Goal: Task Accomplishment & Management: Manage account settings

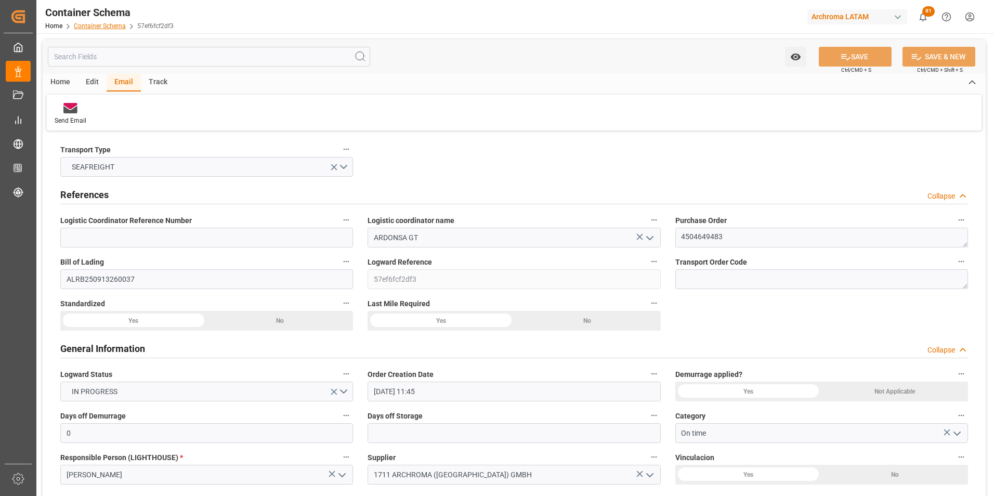
click at [108, 27] on link "Container Schema" at bounding box center [100, 25] width 52 height 7
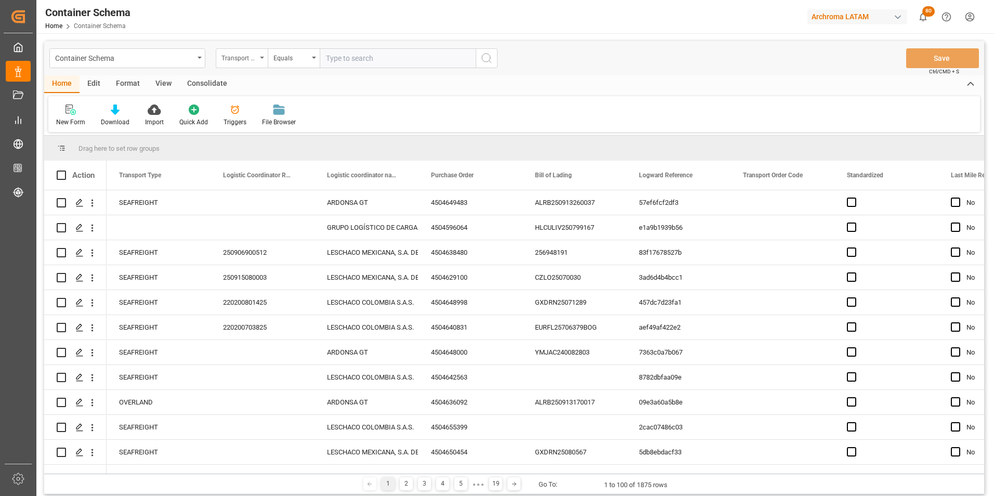
click at [254, 59] on div "Transport Type" at bounding box center [238, 57] width 35 height 12
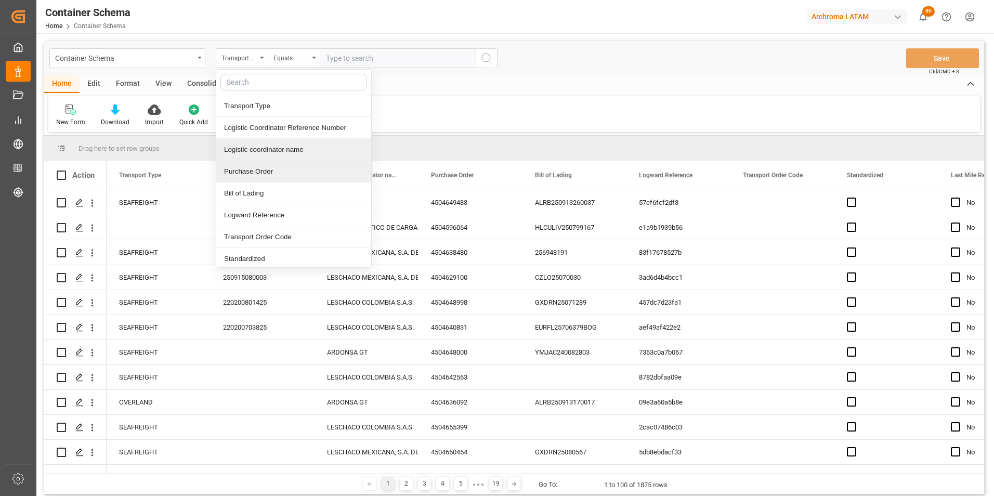
click at [256, 170] on div "Purchase Order" at bounding box center [293, 172] width 155 height 22
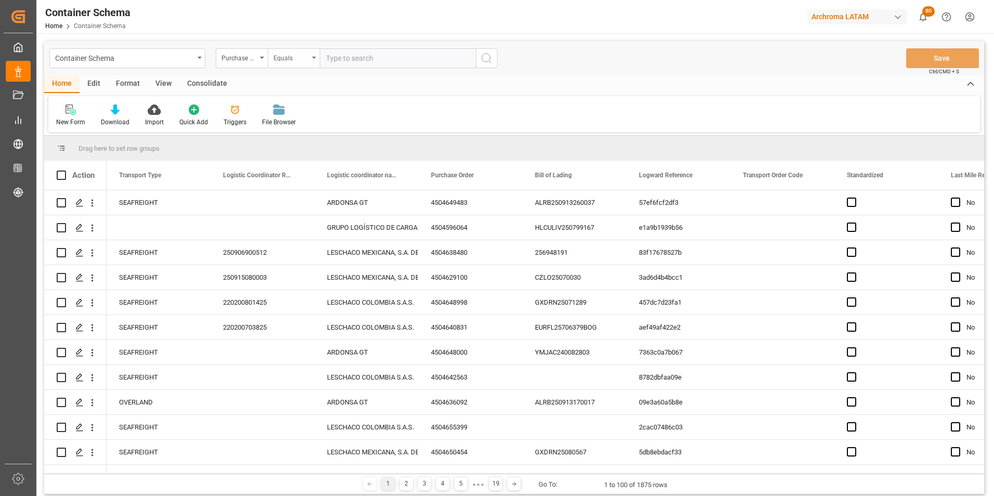
click at [286, 59] on div "Equals" at bounding box center [290, 57] width 35 height 12
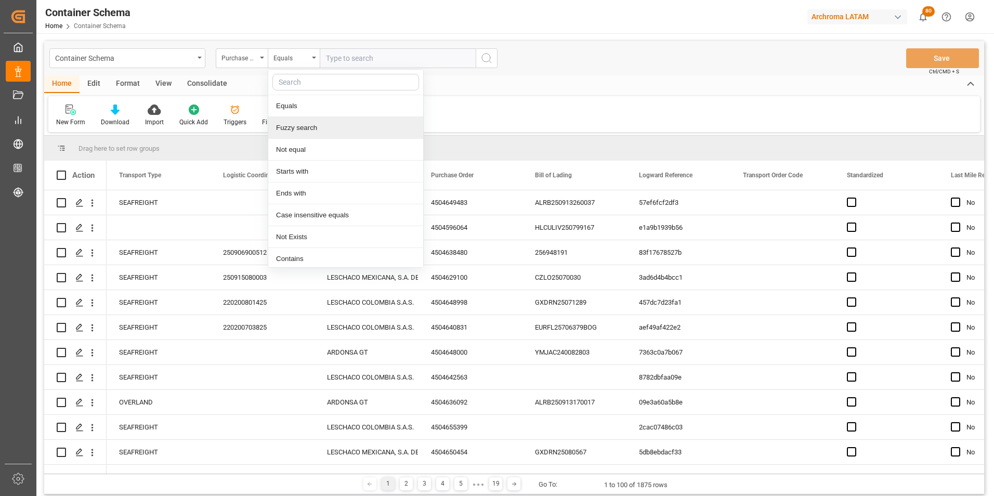
click at [303, 134] on div "Fuzzy search" at bounding box center [345, 128] width 155 height 22
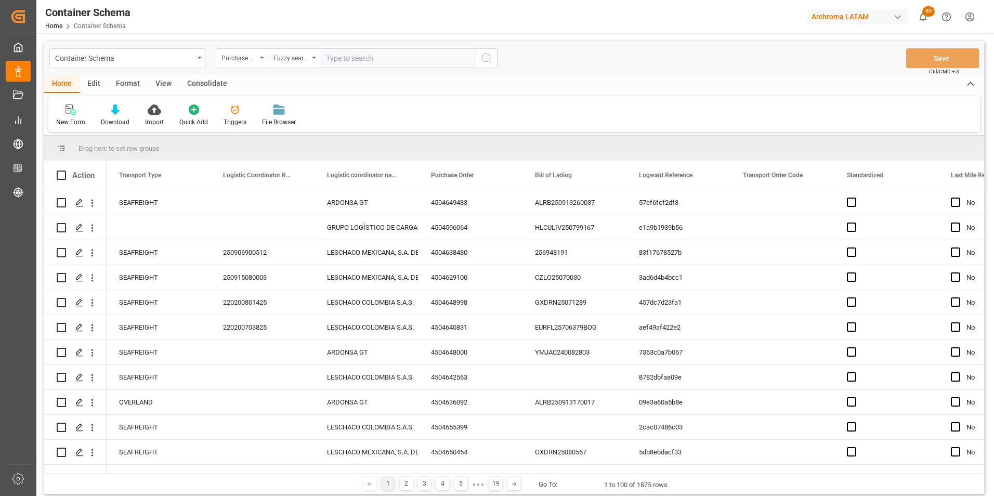
paste input "4504603870"
type input "4504603870"
click at [492, 54] on icon "search button" at bounding box center [486, 58] width 12 height 12
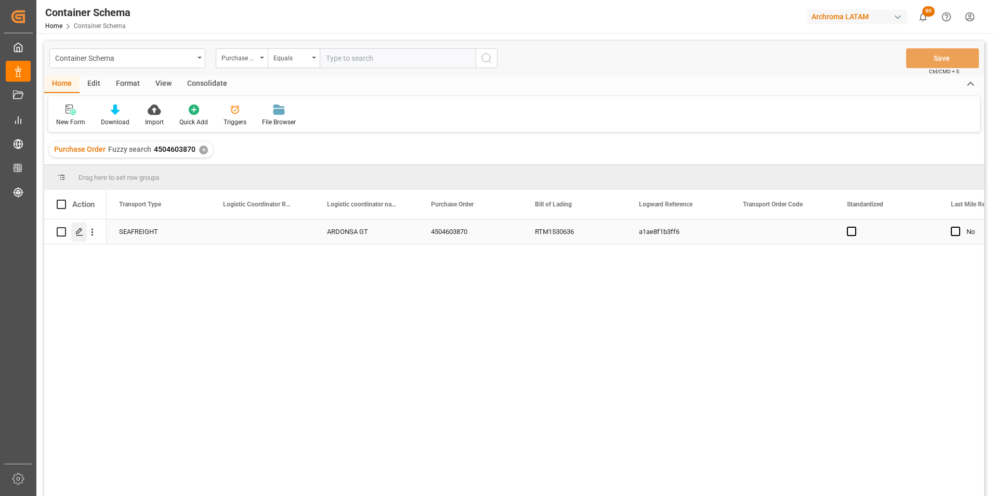
click at [83, 231] on icon "Press SPACE to select this row." at bounding box center [79, 232] width 8 height 8
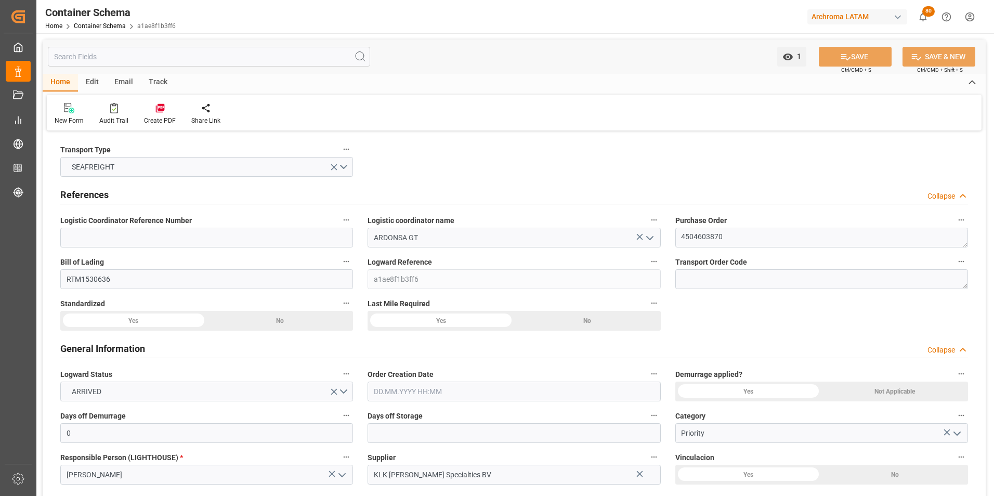
type input "0"
type input "1"
type input "56"
type input "13160"
type input "14140"
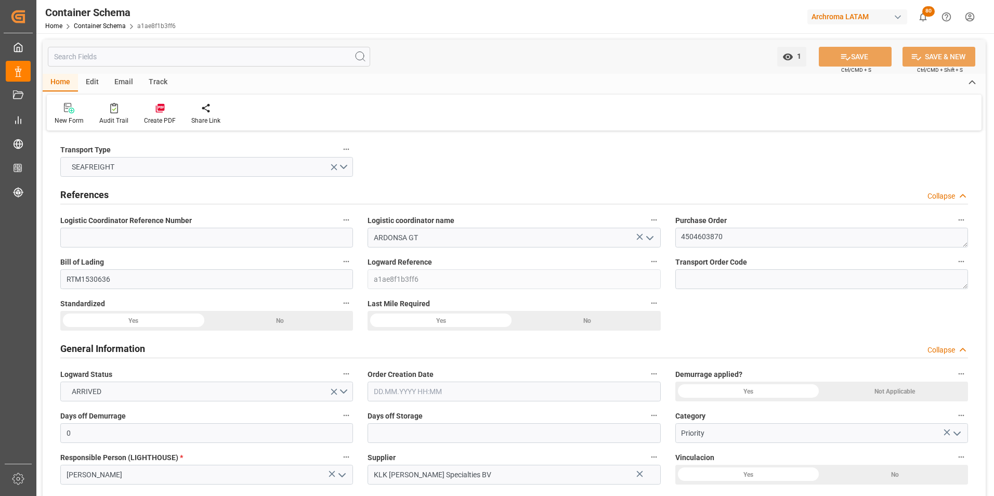
type input "CMACGM"
type input "CMA CGM Group"
type input "NLRTM"
type input "GTSTZ"
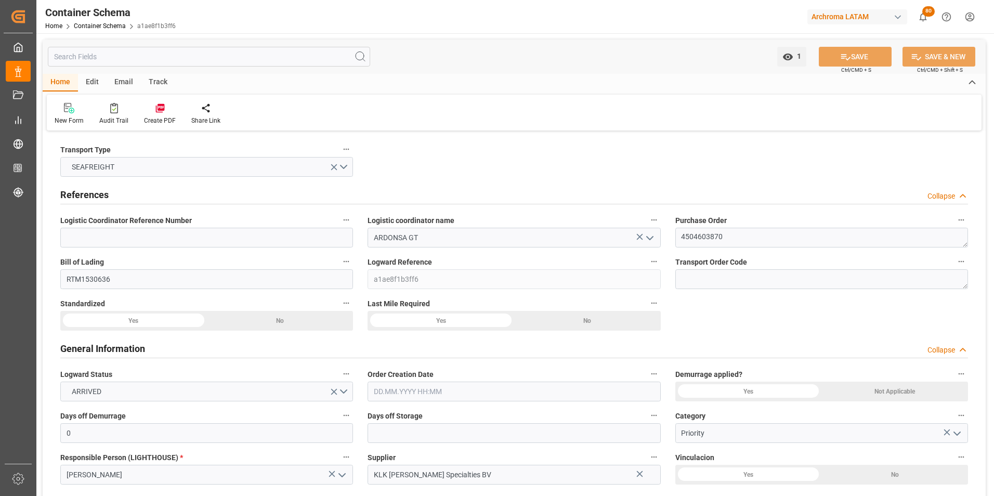
type input "9723277"
type input "[DATE] 11:00"
type input "[DATE]"
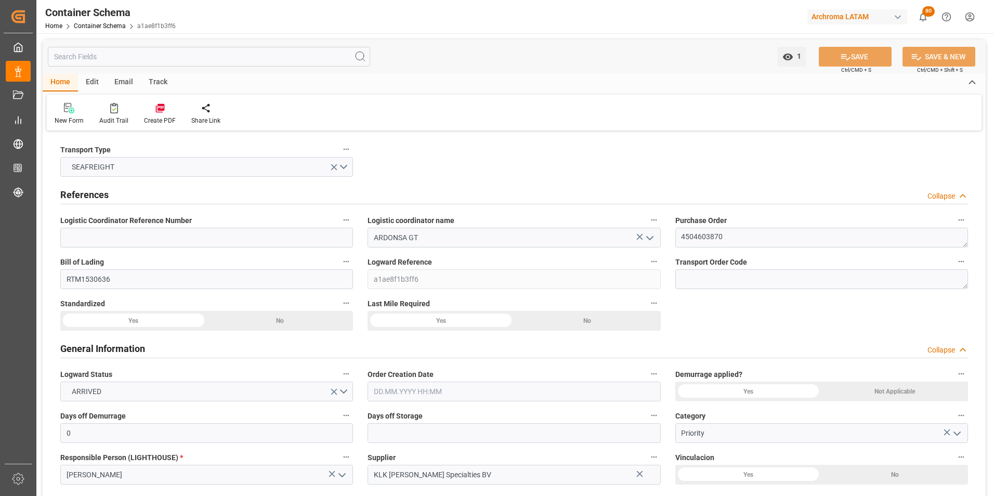
type input "[DATE]"
type input "[DATE] 21:20"
type input "[DATE] 16:30"
type input "[DATE] 00:00"
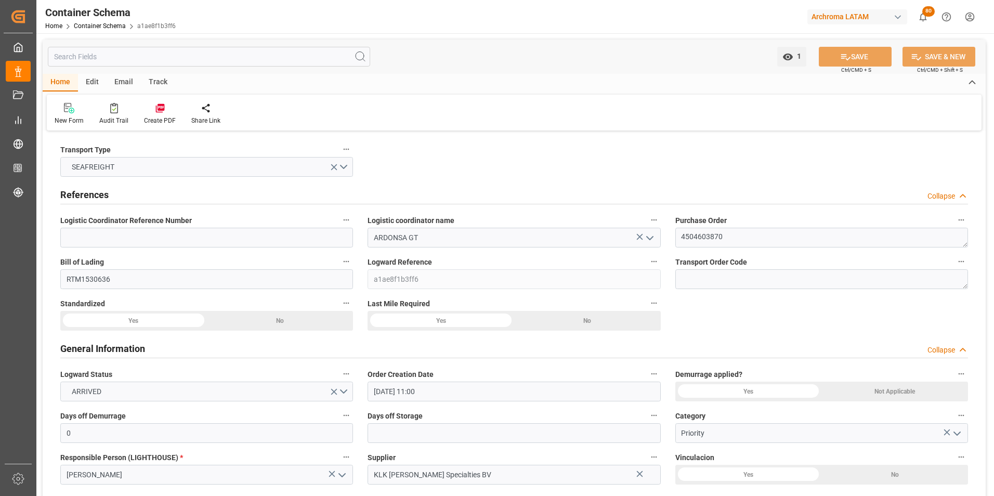
type input "[DATE] 00:00"
type input "[DATE] 06:00"
type input "[DATE] 00:00"
type input "[DATE] 06:00"
type input "[DATE] 00:00"
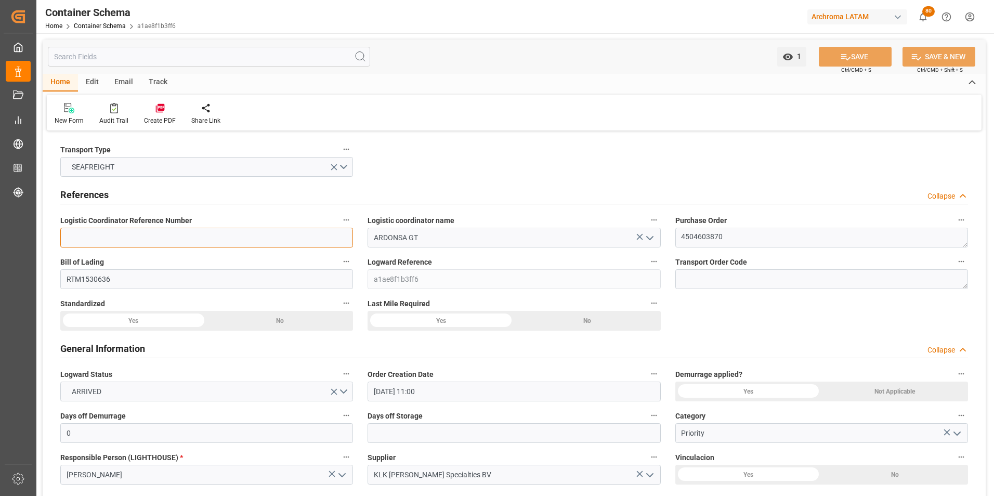
click at [299, 239] on input at bounding box center [206, 238] width 293 height 20
paste input "264-202500011909"
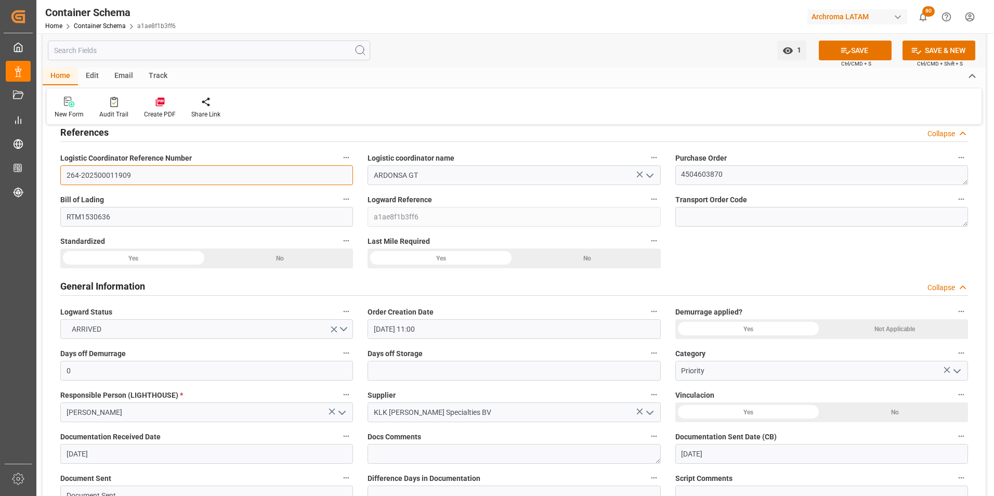
scroll to position [52, 0]
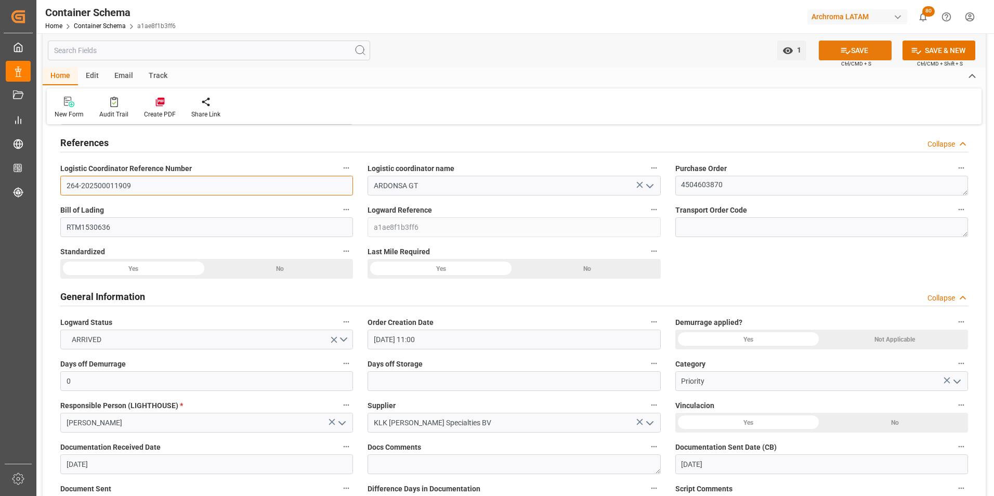
type input "264-202500011909"
click at [837, 55] on button "SAVE" at bounding box center [855, 51] width 73 height 20
click at [712, 186] on textarea "4504603870" at bounding box center [821, 186] width 293 height 20
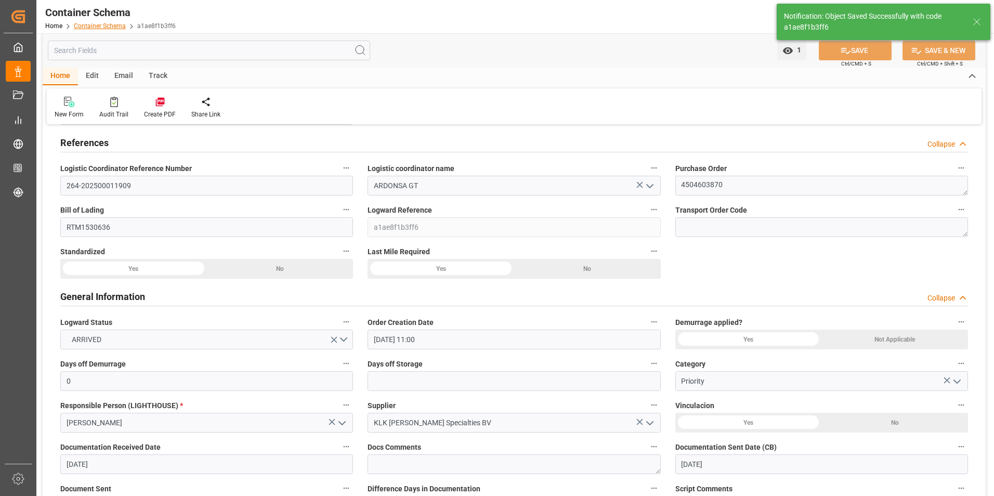
click at [88, 27] on link "Container Schema" at bounding box center [100, 25] width 52 height 7
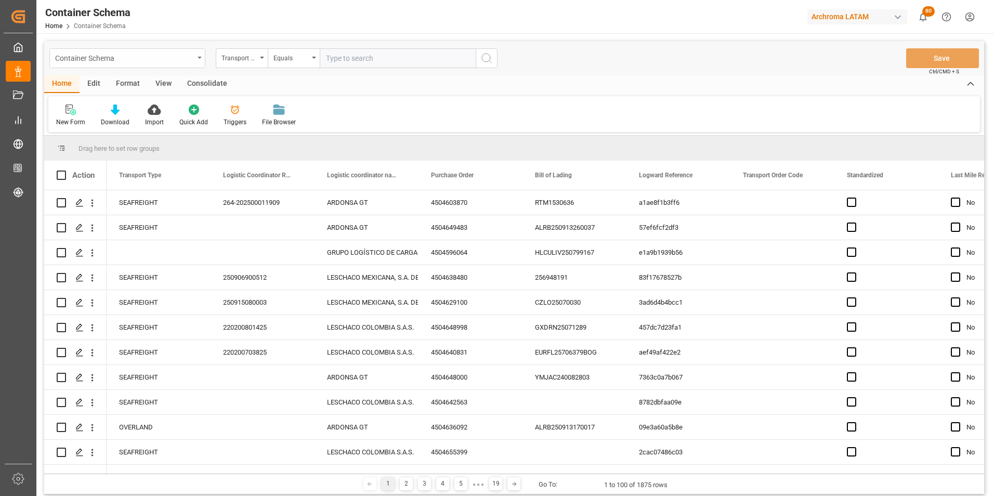
click at [192, 55] on div "Container Schema" at bounding box center [124, 57] width 139 height 13
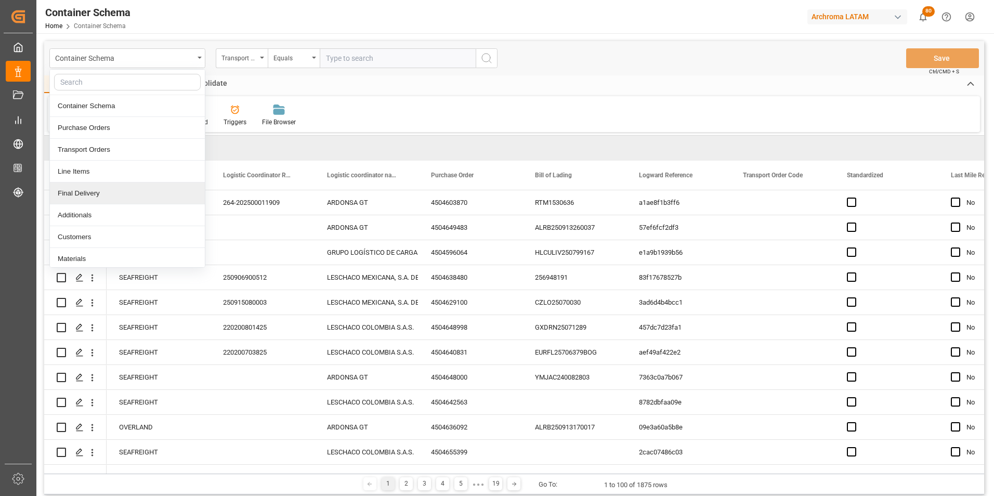
click at [134, 190] on div "Final Delivery" at bounding box center [127, 193] width 155 height 22
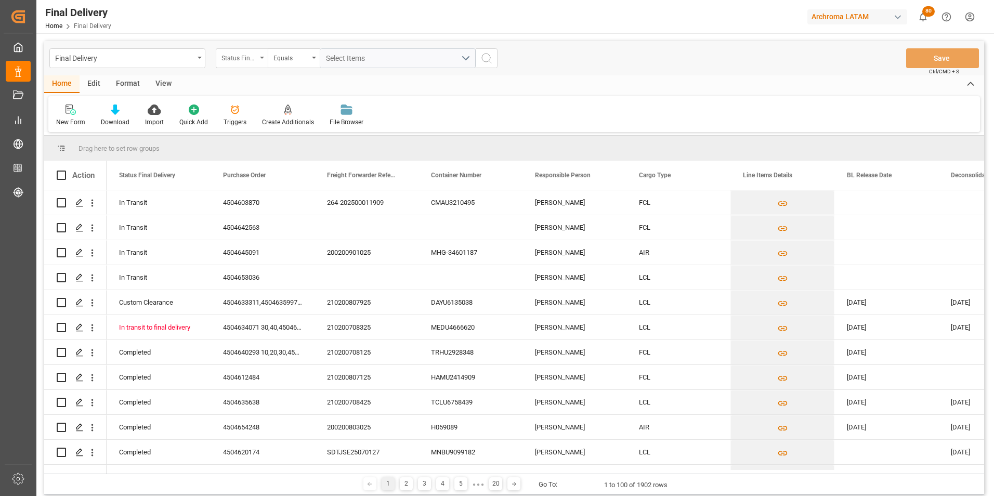
click at [259, 62] on div "Status Final Delivery" at bounding box center [242, 58] width 52 height 20
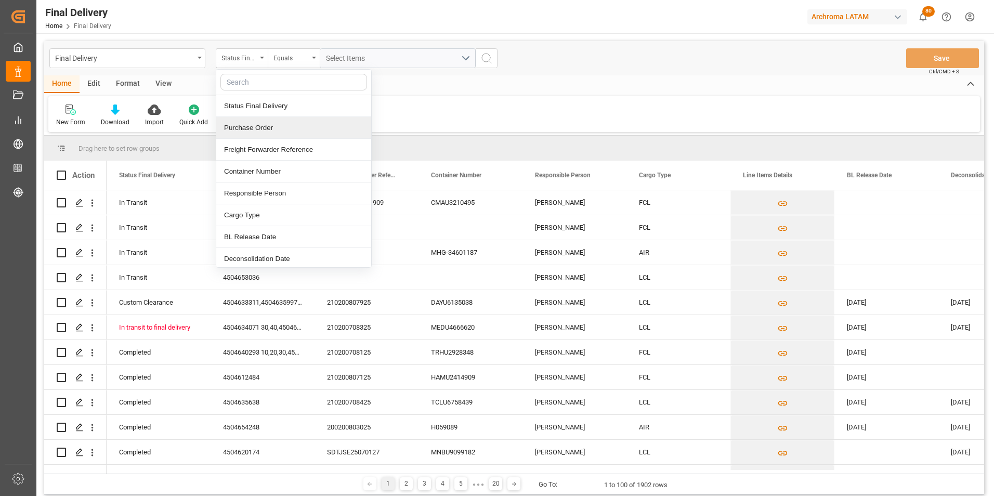
click at [267, 127] on div "Purchase Order" at bounding box center [293, 128] width 155 height 22
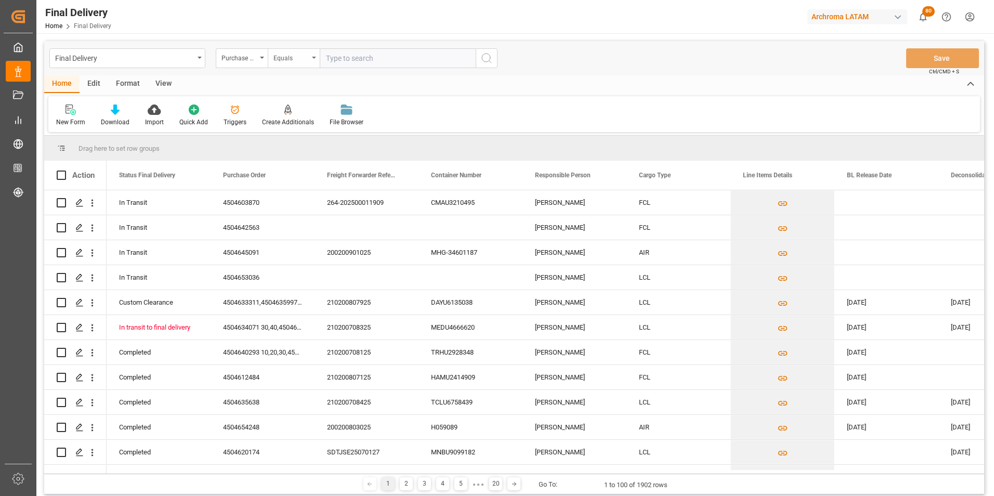
click at [282, 64] on div "Equals" at bounding box center [294, 58] width 52 height 20
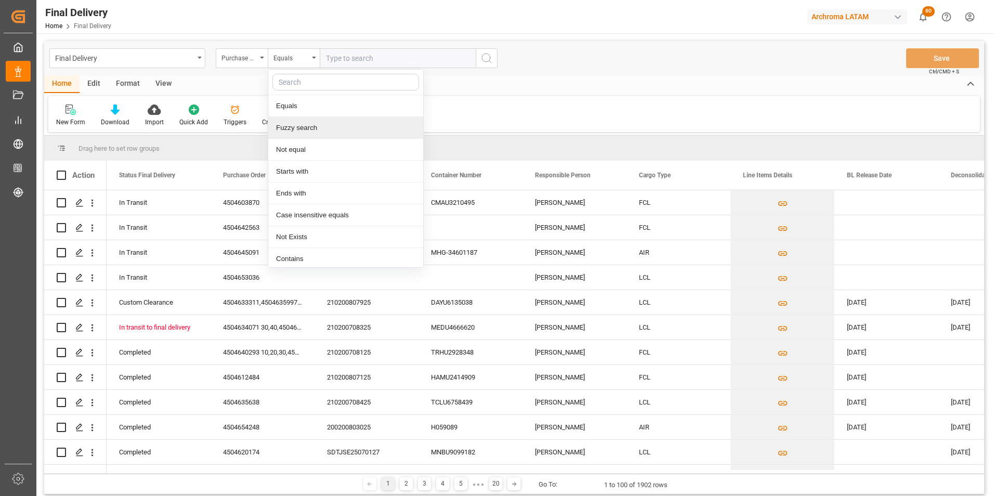
click at [307, 128] on div "Fuzzy search" at bounding box center [345, 128] width 155 height 22
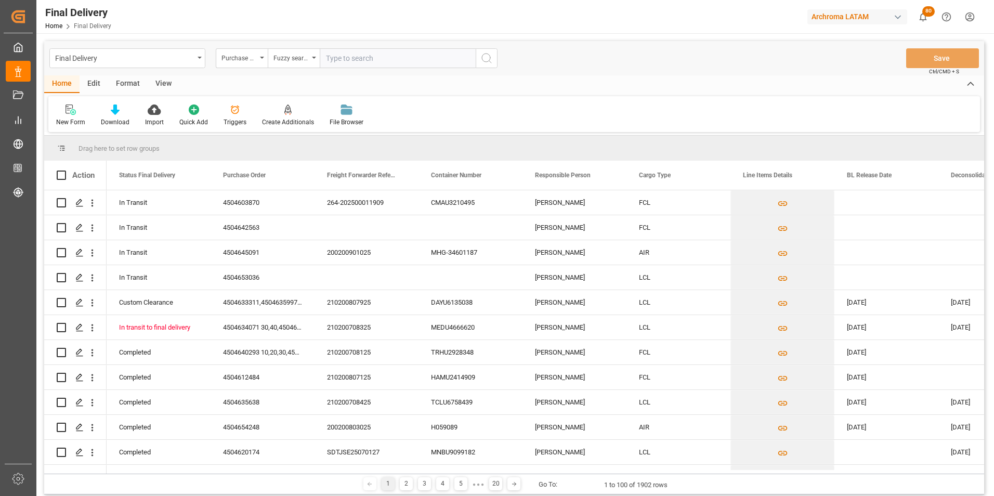
paste input "4504603870"
type input "4504603870"
click at [480, 60] on button "search button" at bounding box center [487, 58] width 22 height 20
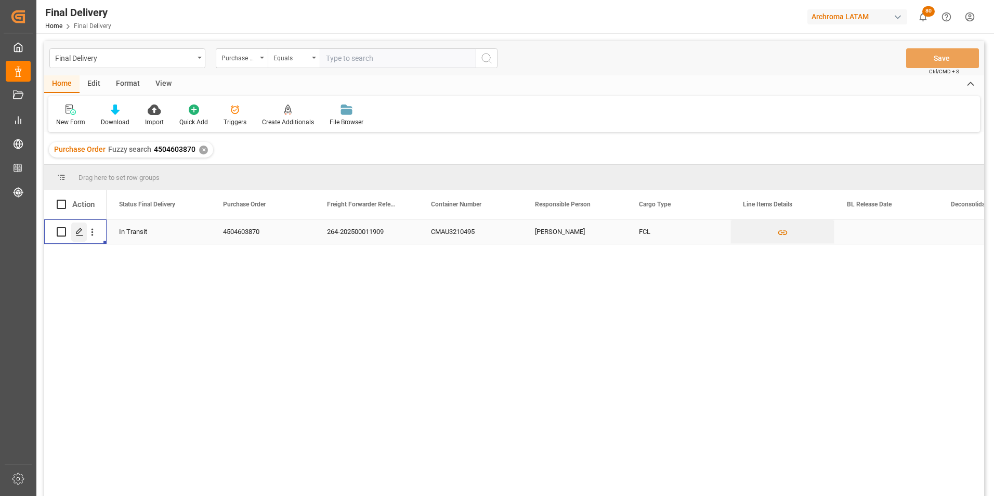
click at [83, 236] on div "Press SPACE to select this row." at bounding box center [79, 231] width 16 height 19
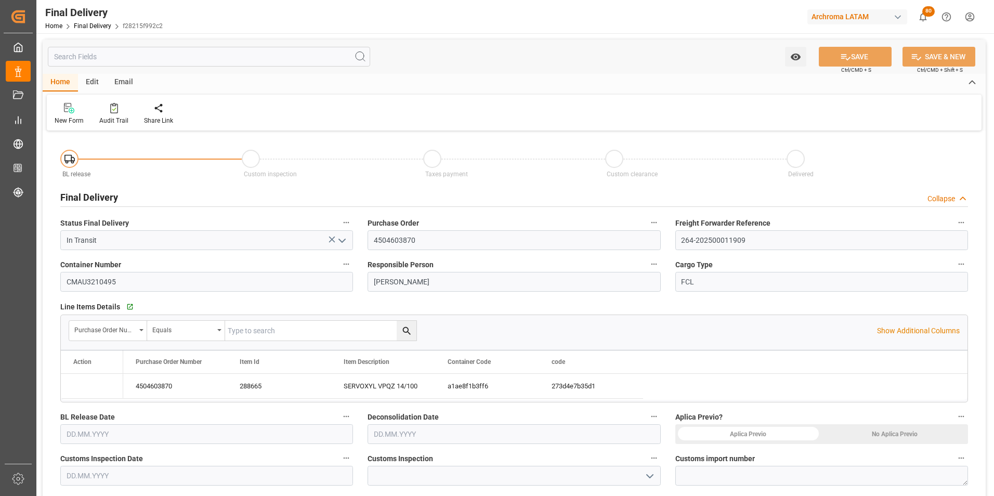
type input "[DATE]"
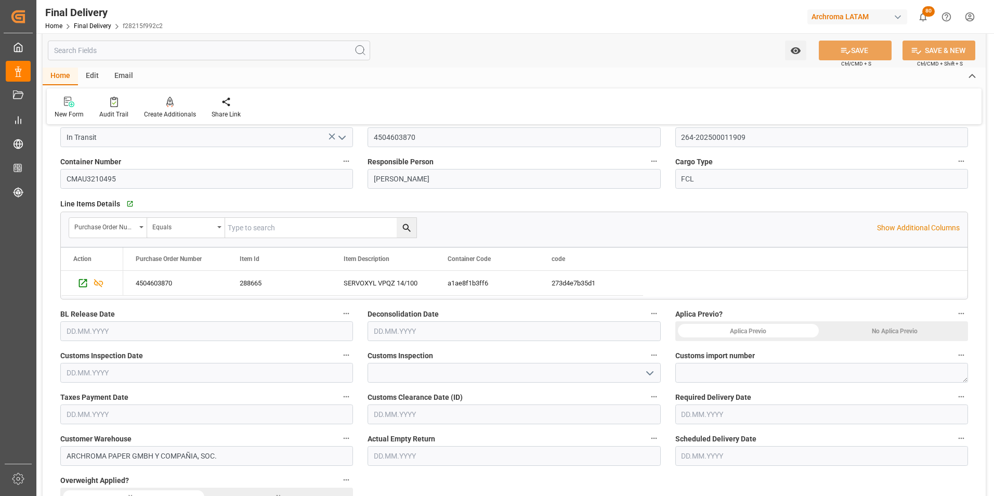
scroll to position [104, 0]
click at [867, 333] on div "No Aplica Previo" at bounding box center [894, 330] width 147 height 20
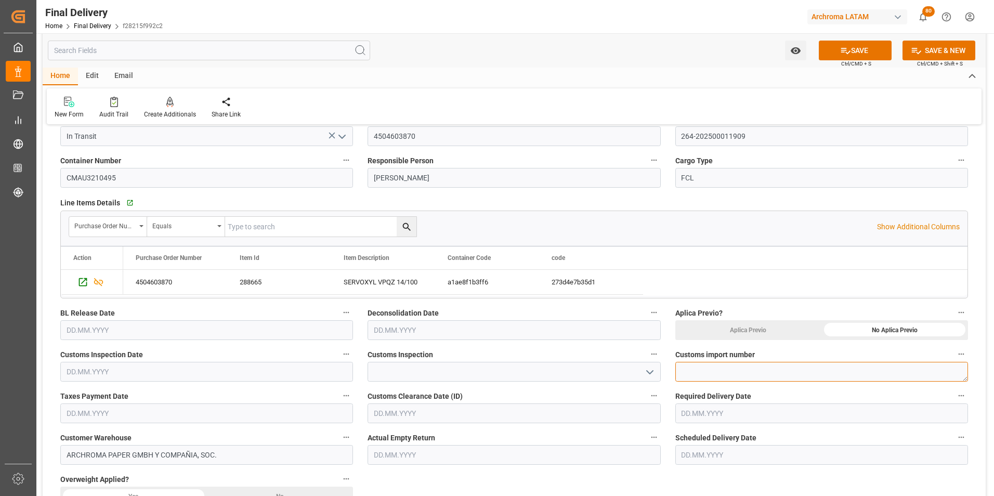
click at [703, 375] on textarea at bounding box center [821, 372] width 293 height 20
paste textarea "264-202500011909"
type textarea "264-202500011909"
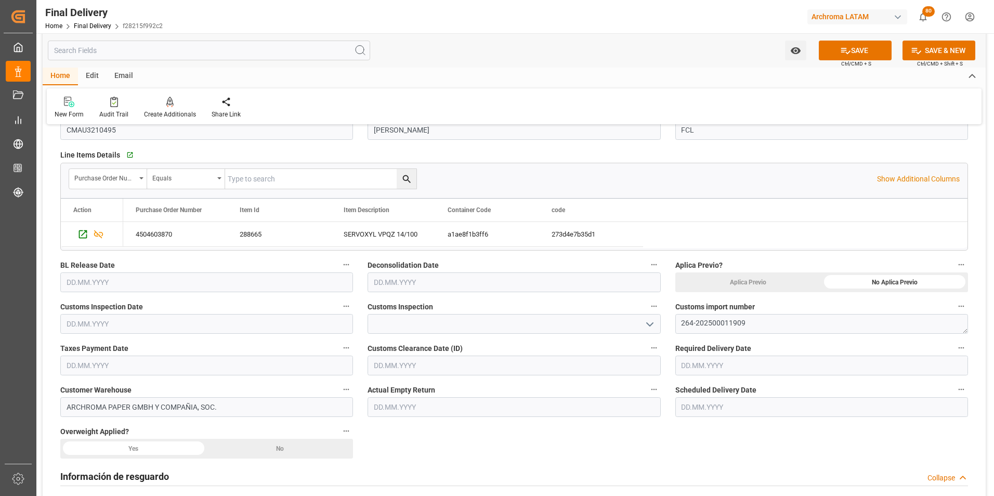
scroll to position [156, 0]
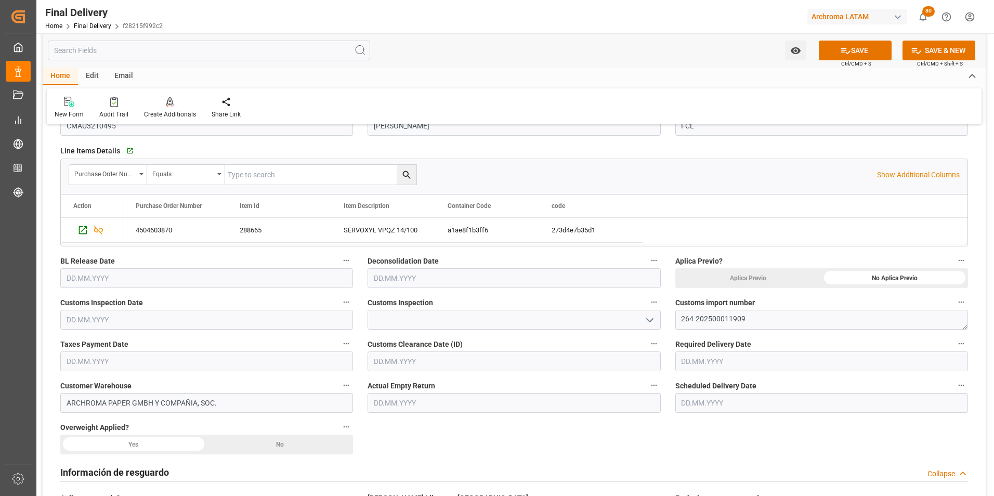
click at [741, 364] on input "text" at bounding box center [821, 361] width 293 height 20
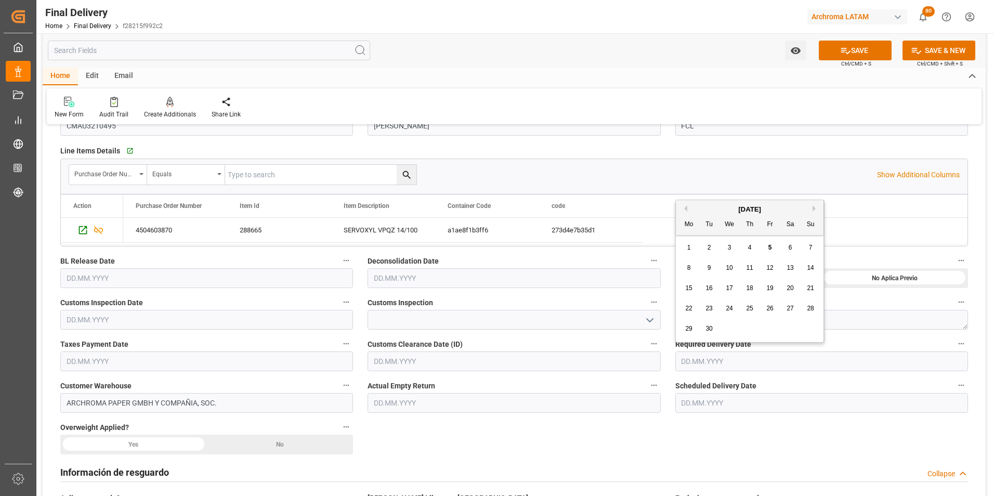
click at [731, 266] on span "10" at bounding box center [729, 267] width 7 height 7
type input "[DATE]"
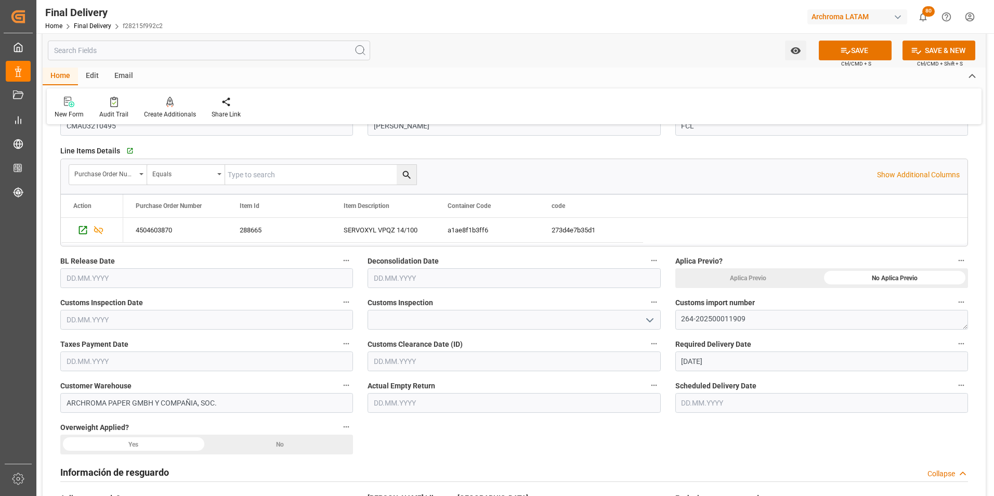
click at [736, 403] on input "text" at bounding box center [821, 403] width 293 height 20
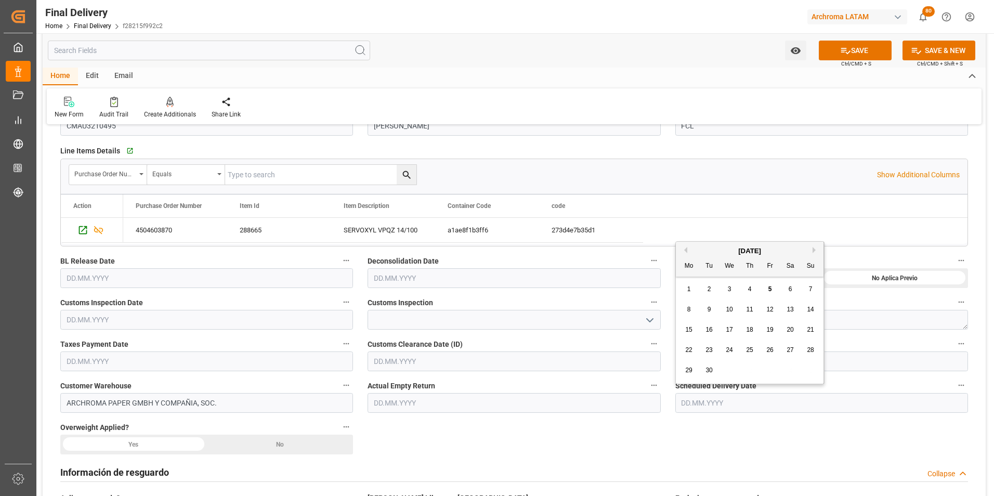
click at [691, 311] on div "8" at bounding box center [689, 310] width 13 height 12
type input "[DATE]"
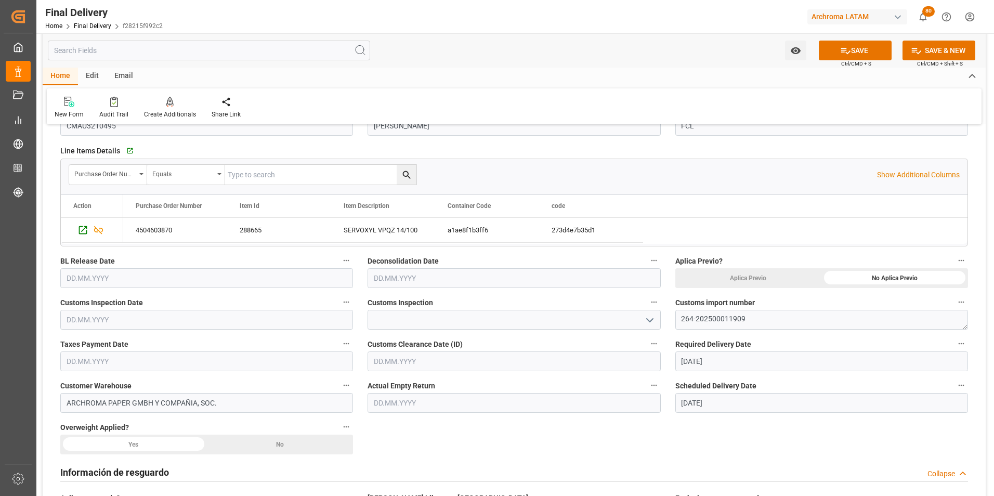
drag, startPoint x: 646, startPoint y: 321, endPoint x: 637, endPoint y: 326, distance: 10.1
click at [646, 321] on icon "open menu" at bounding box center [650, 320] width 12 height 12
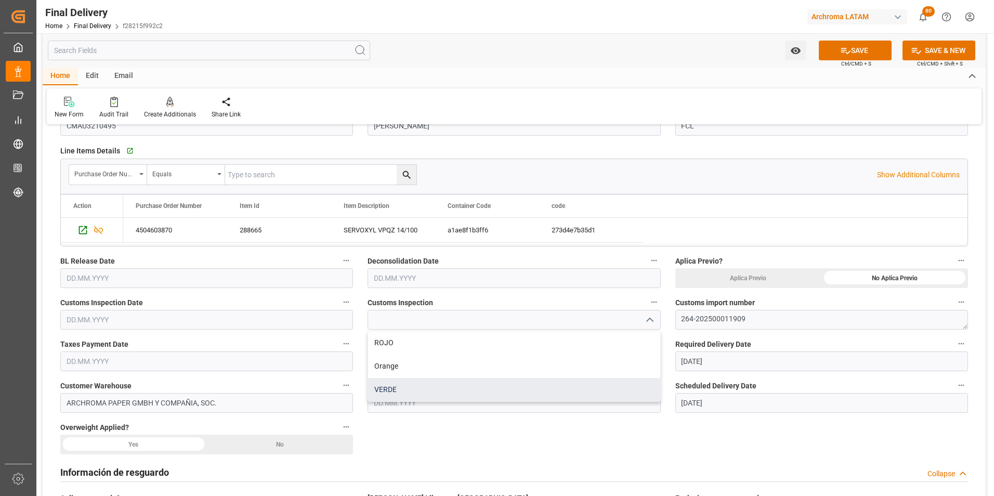
click at [570, 386] on div "VERDE" at bounding box center [514, 389] width 292 height 23
type input "VERDE"
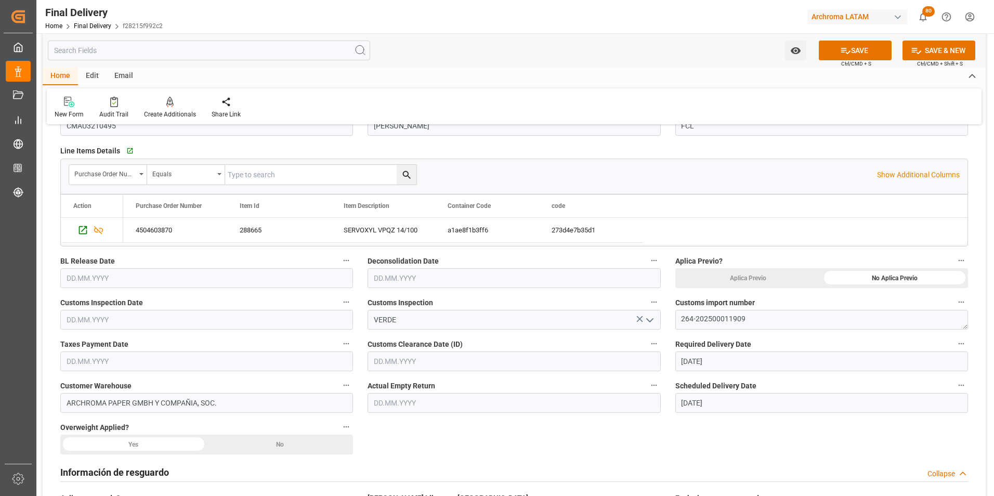
click at [102, 322] on input "text" at bounding box center [206, 320] width 293 height 20
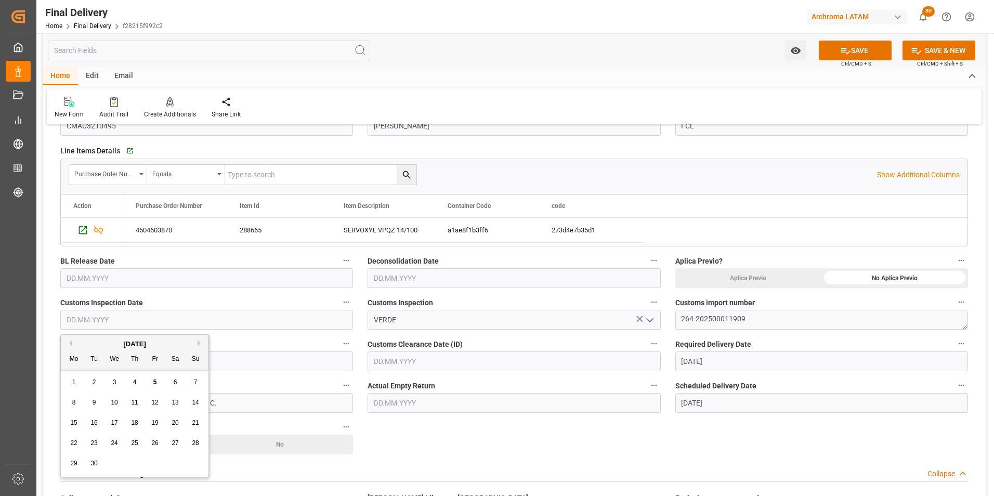
click at [138, 380] on div "4" at bounding box center [134, 382] width 13 height 12
type input "[DATE]"
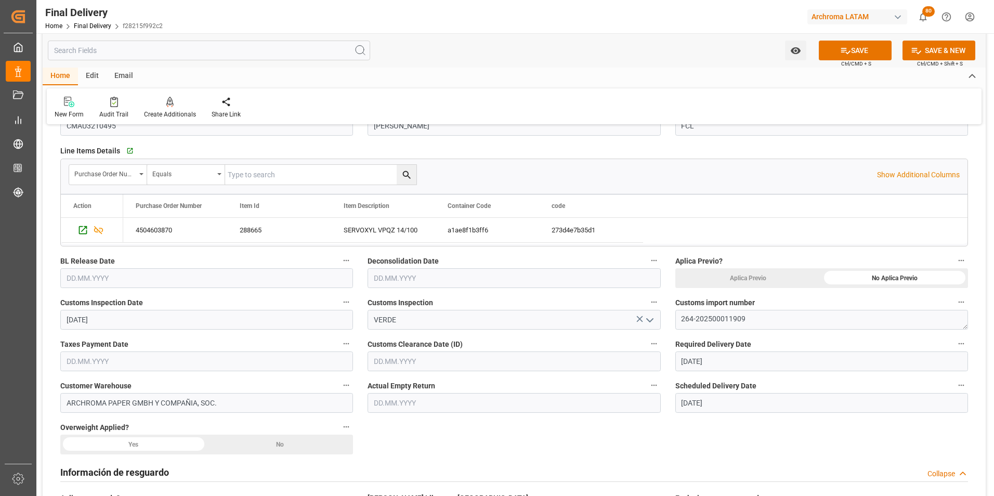
click at [562, 364] on input "text" at bounding box center [514, 361] width 293 height 20
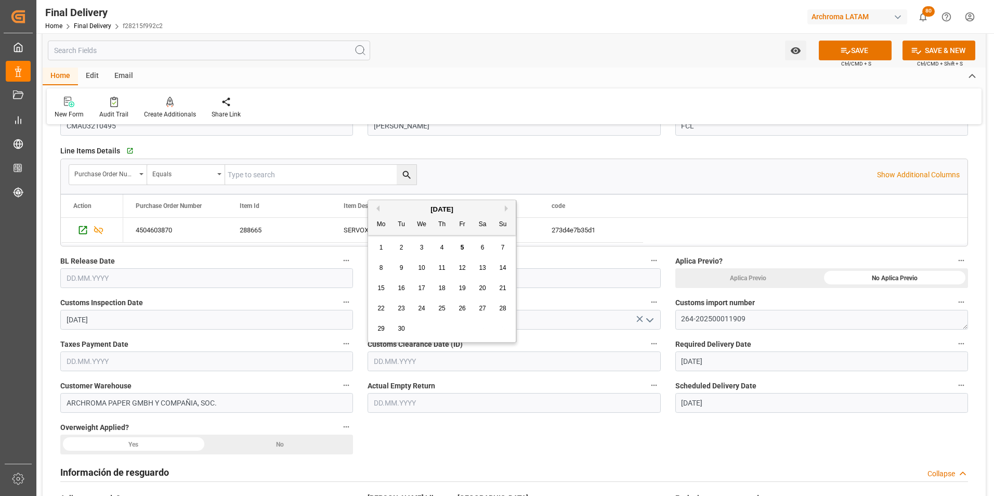
click at [442, 248] on span "4" at bounding box center [442, 247] width 4 height 7
type input "[DATE]"
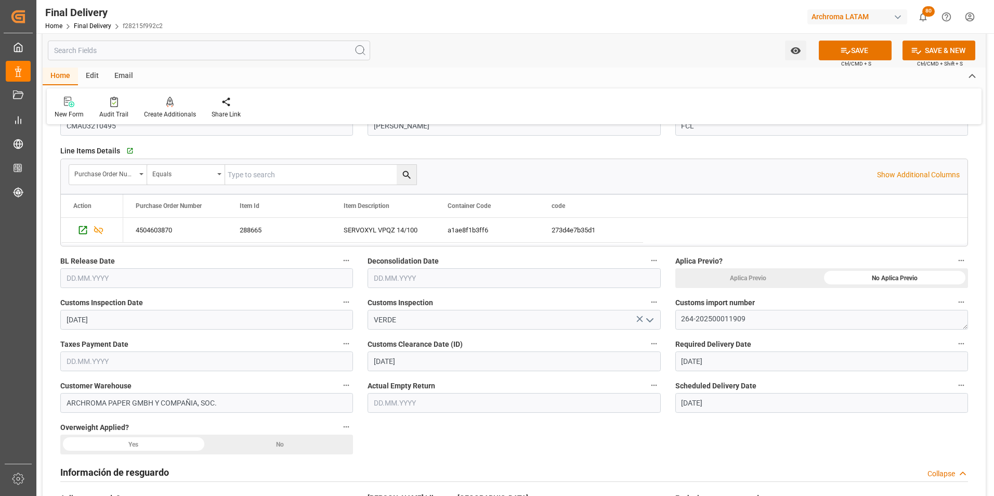
click at [290, 442] on div "No" at bounding box center [280, 445] width 147 height 20
click at [94, 358] on input "text" at bounding box center [206, 361] width 293 height 20
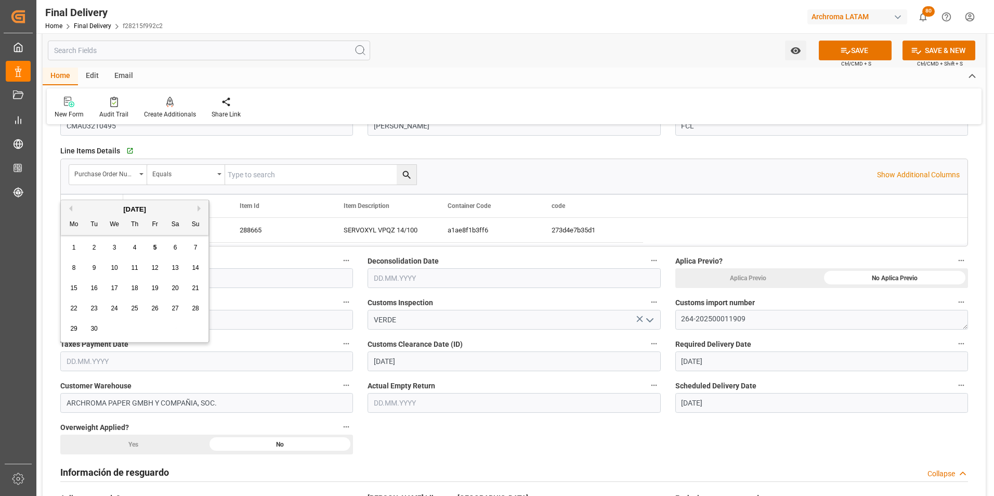
click at [96, 247] on div "2" at bounding box center [94, 248] width 13 height 12
type input "[DATE]"
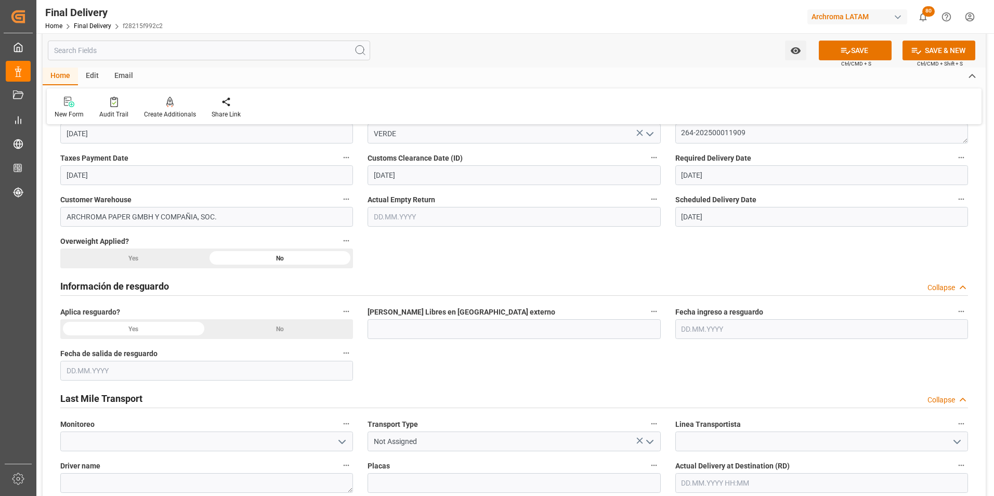
scroll to position [364, 0]
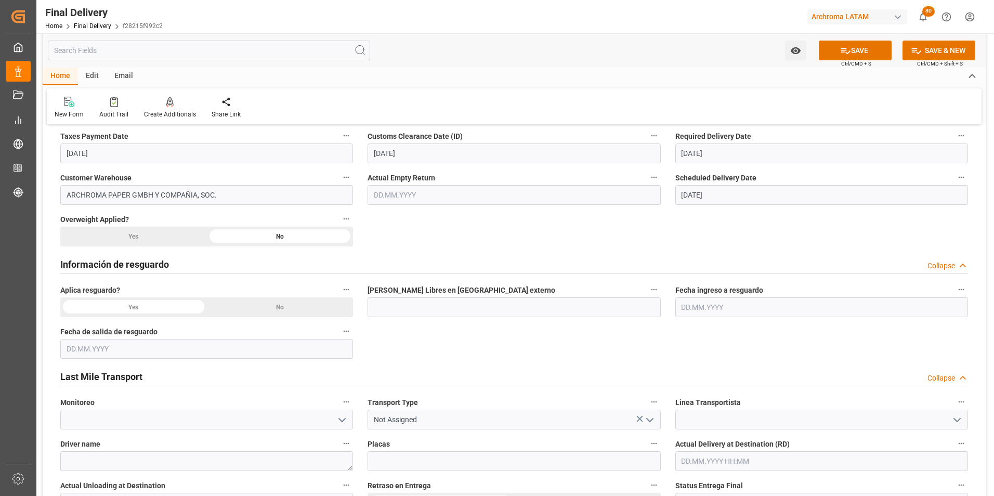
click at [299, 309] on div "No" at bounding box center [280, 307] width 147 height 20
click at [648, 424] on icon "open menu" at bounding box center [650, 420] width 12 height 12
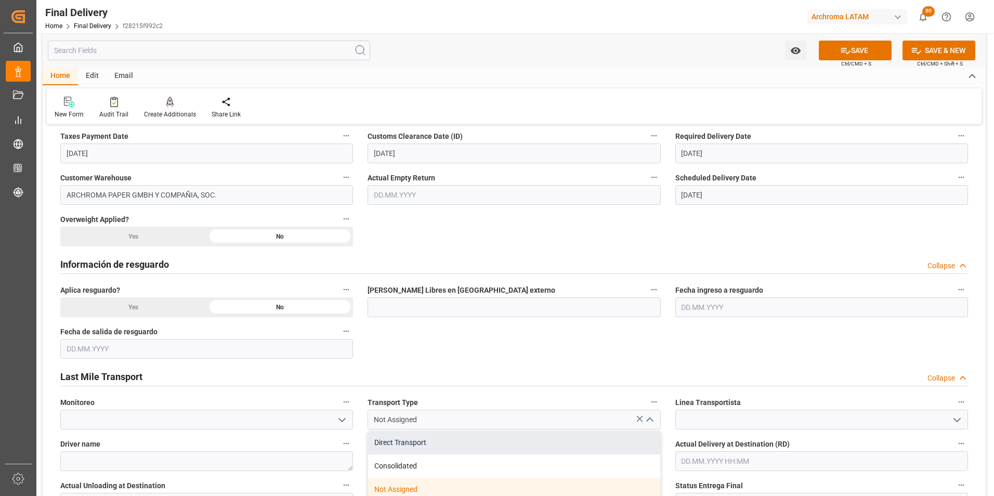
click at [495, 440] on div "Direct Transport" at bounding box center [514, 442] width 292 height 23
type input "Direct Transport"
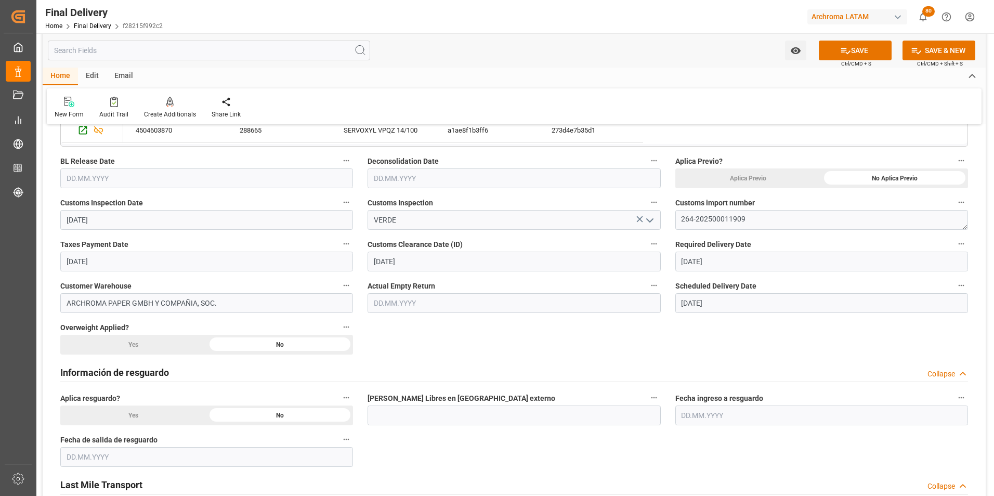
scroll to position [208, 0]
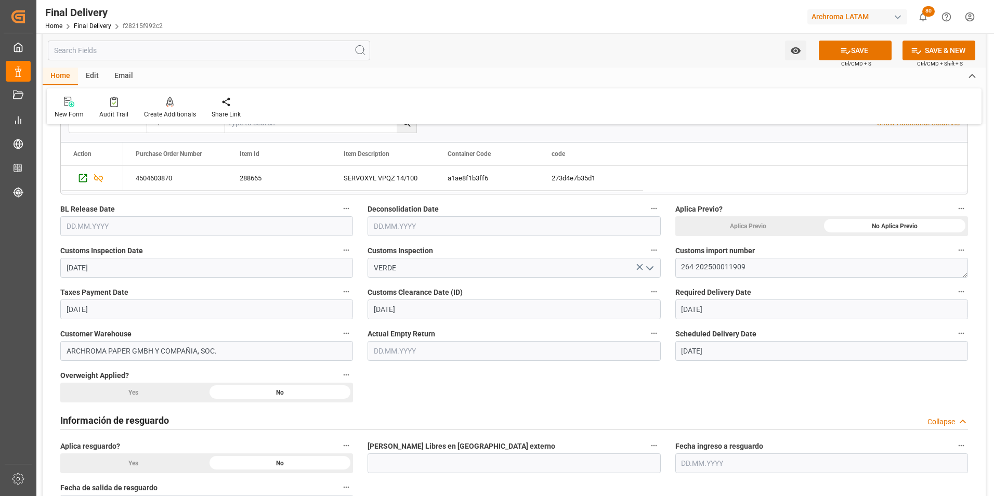
click at [78, 228] on input "text" at bounding box center [206, 226] width 293 height 20
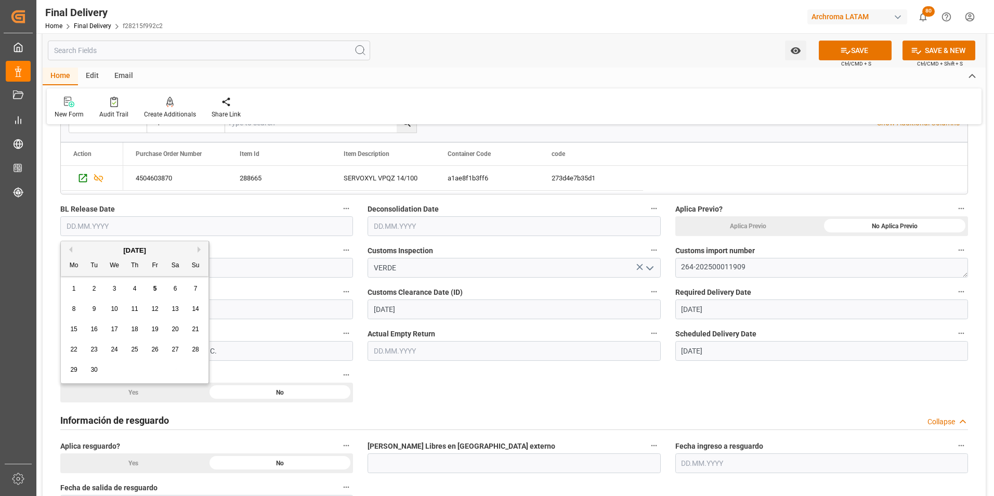
click at [136, 286] on span "4" at bounding box center [135, 288] width 4 height 7
type input "[DATE]"
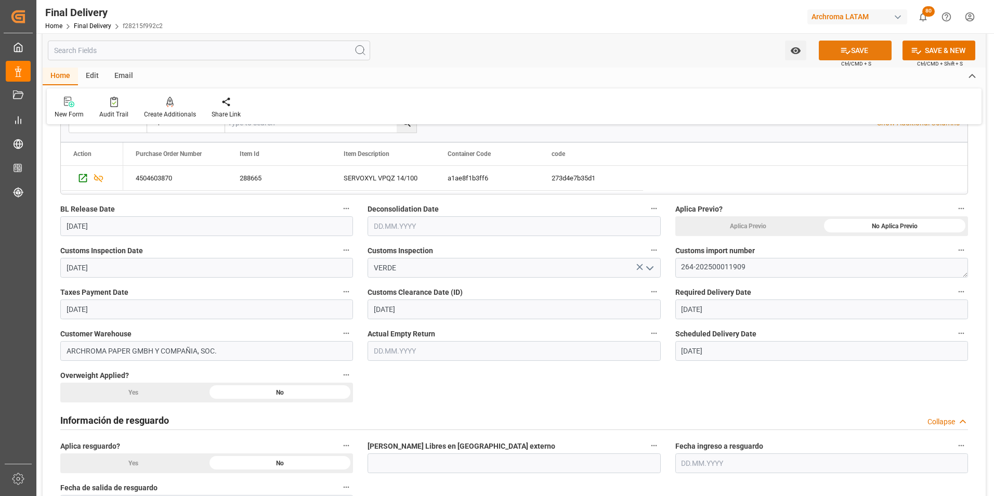
click at [869, 54] on button "SAVE" at bounding box center [855, 51] width 73 height 20
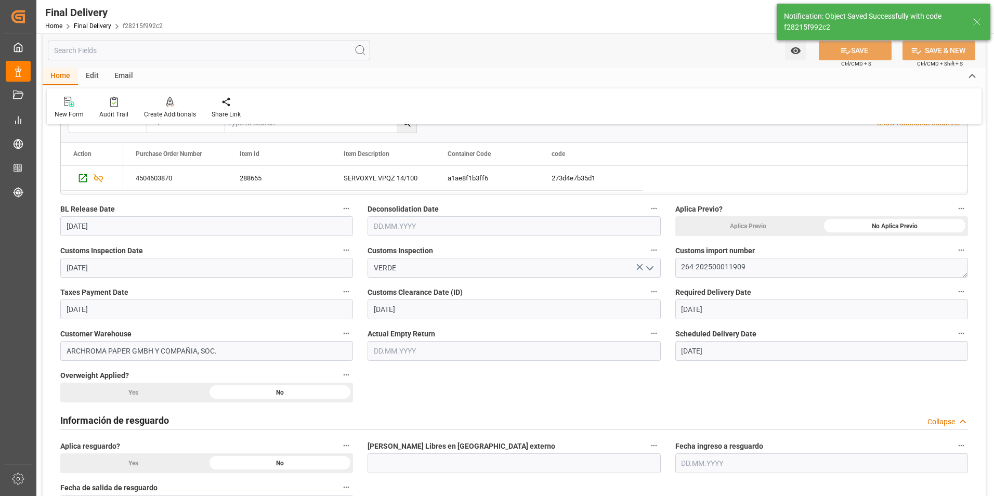
type textarea "1"
type input "In transit to final delivery"
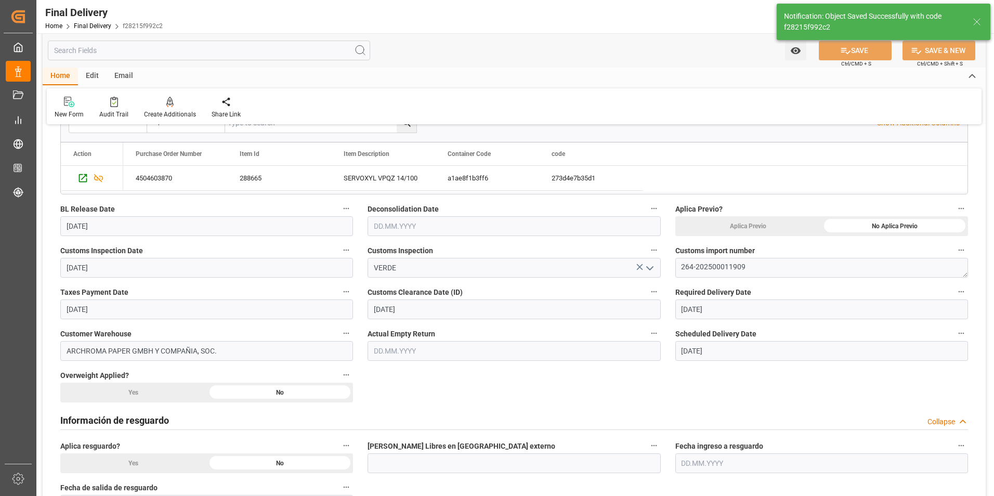
type input "1"
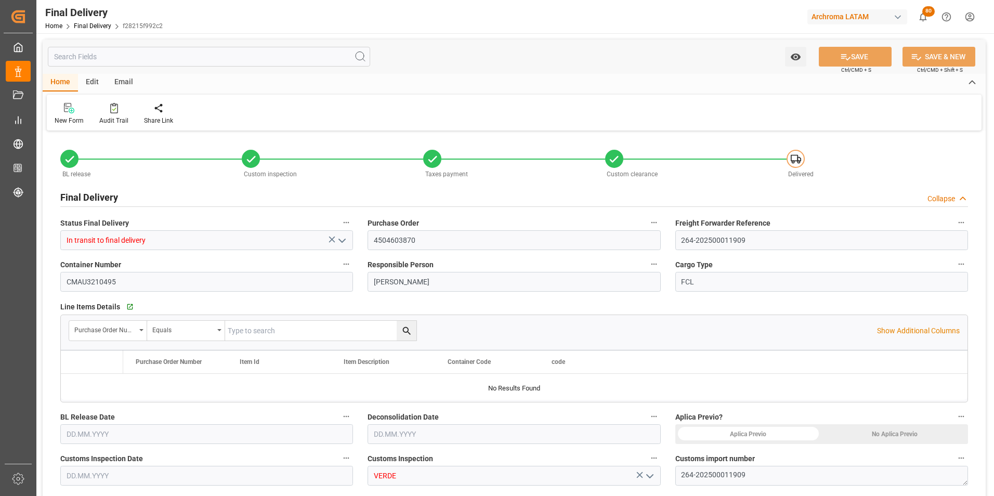
type input "1"
type input "[DATE]"
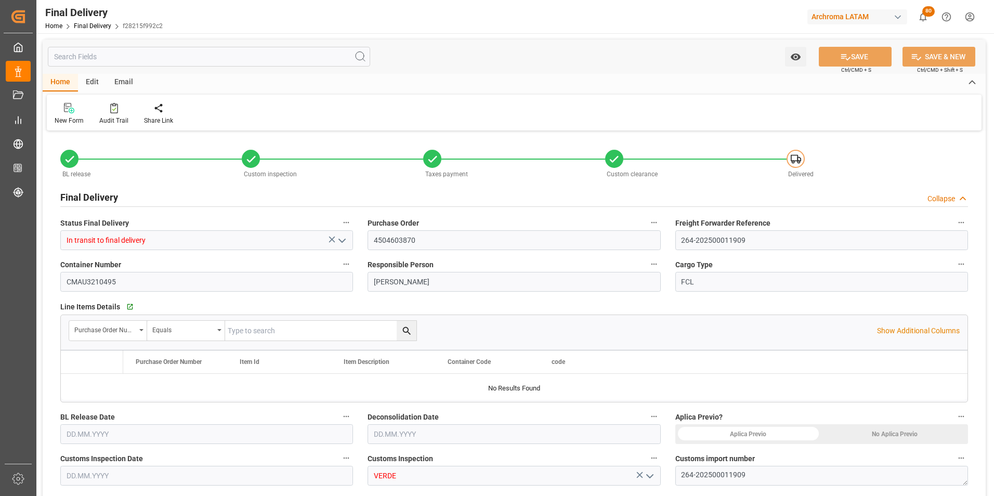
type input "[DATE]"
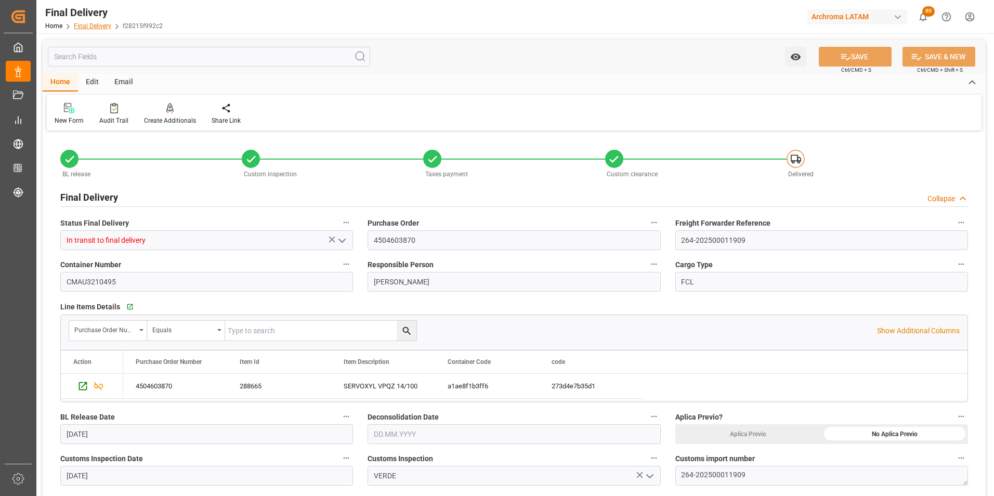
click at [97, 28] on link "Final Delivery" at bounding box center [92, 25] width 37 height 7
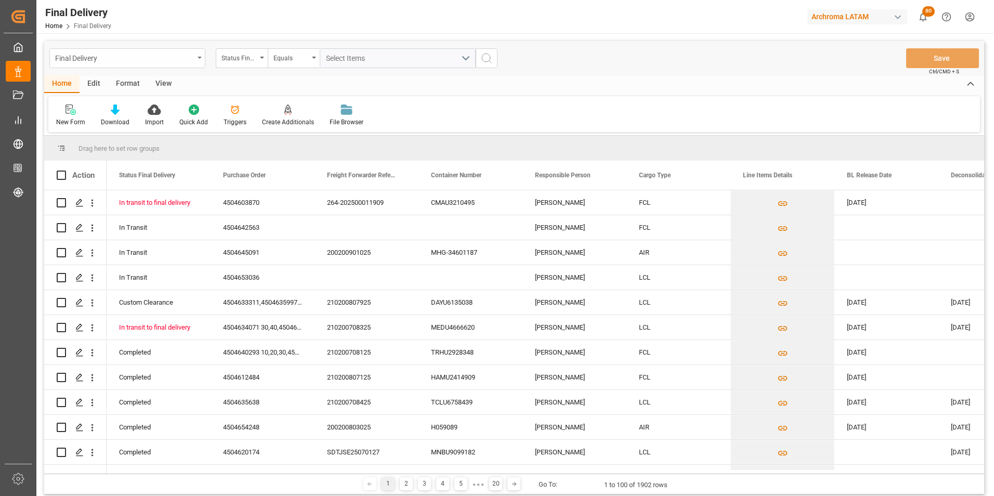
click at [195, 61] on div "Final Delivery" at bounding box center [127, 58] width 156 height 20
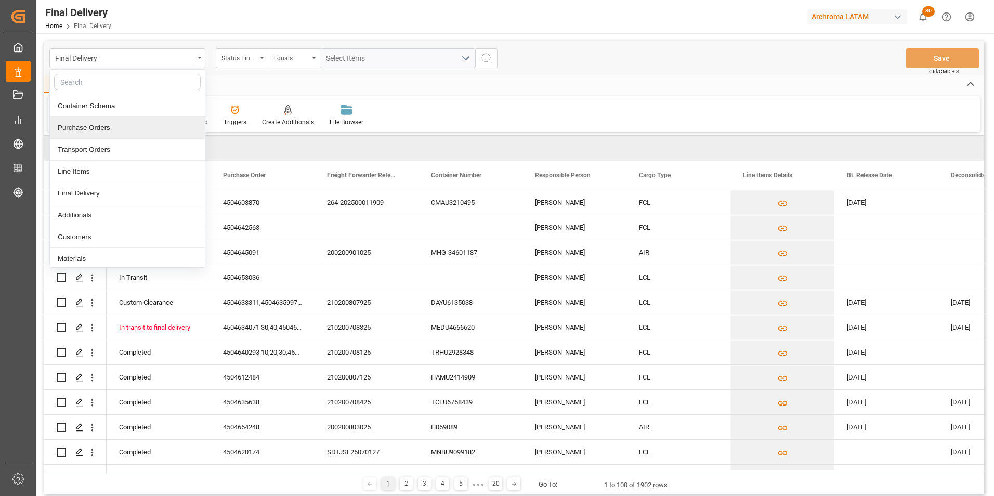
click at [149, 134] on div "Purchase Orders" at bounding box center [127, 128] width 155 height 22
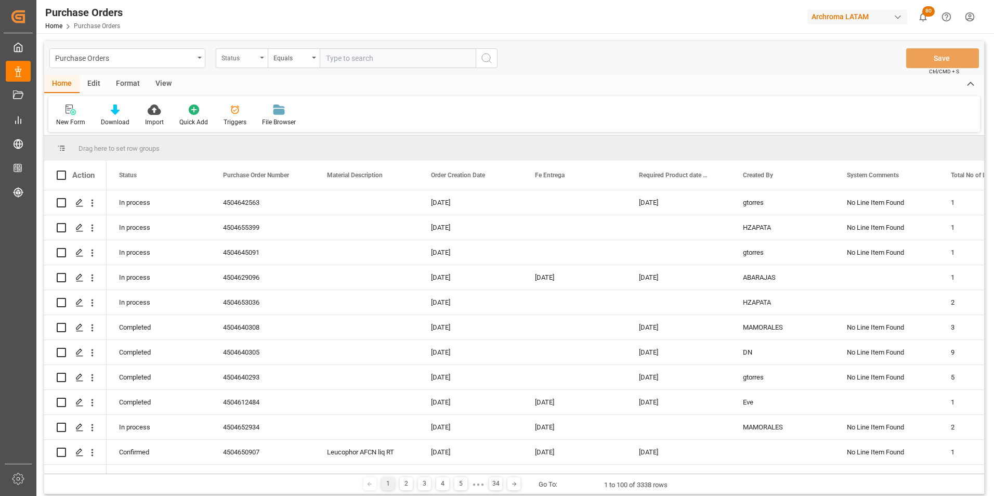
click at [261, 62] on div "Status" at bounding box center [242, 58] width 52 height 20
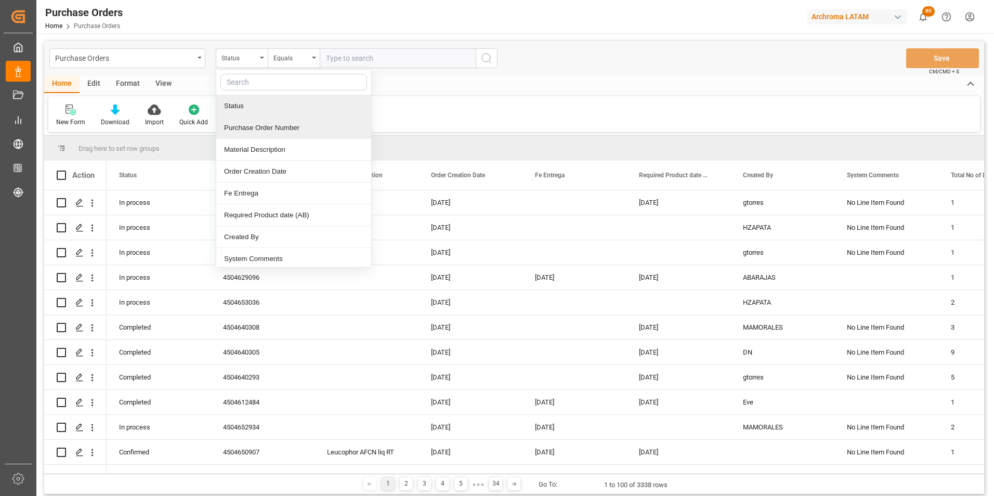
click at [267, 129] on div "Purchase Order Number" at bounding box center [293, 128] width 155 height 22
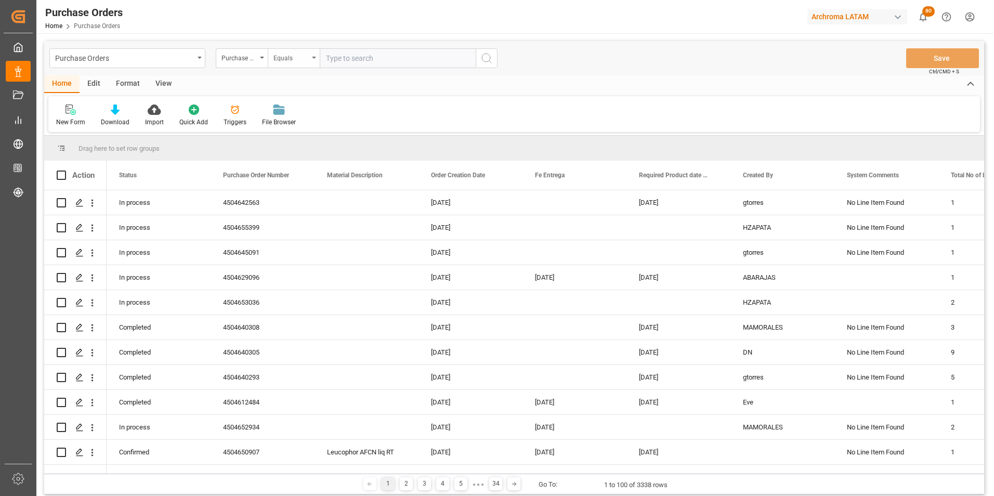
drag, startPoint x: 291, startPoint y: 61, endPoint x: 294, endPoint y: 66, distance: 5.6
click at [291, 61] on div "Equals" at bounding box center [290, 57] width 35 height 12
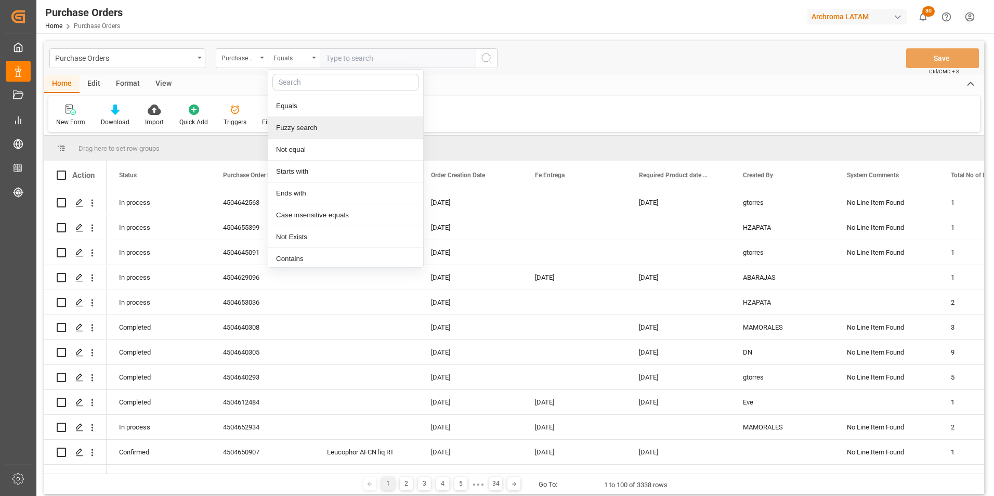
click at [314, 123] on div "Fuzzy search" at bounding box center [345, 128] width 155 height 22
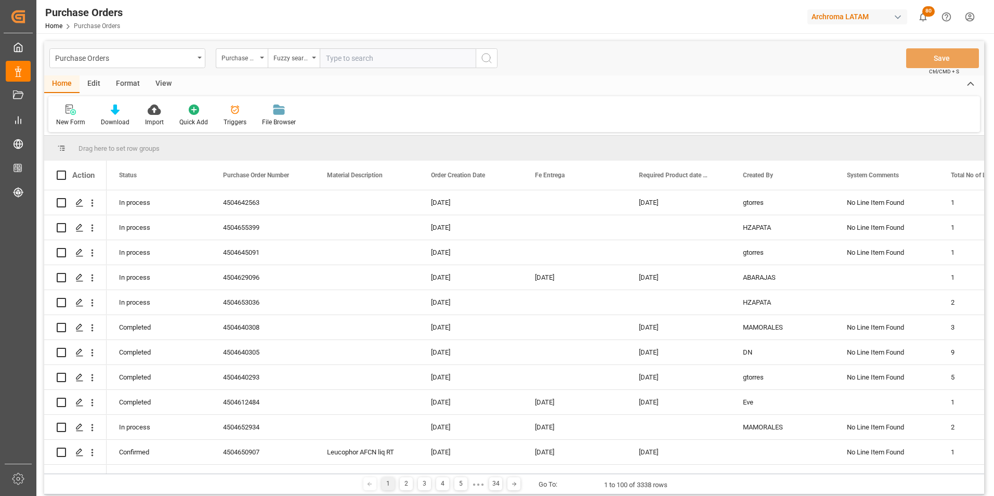
paste input "4504639614"
type input "4504639614"
click at [483, 62] on icon "search button" at bounding box center [486, 58] width 12 height 12
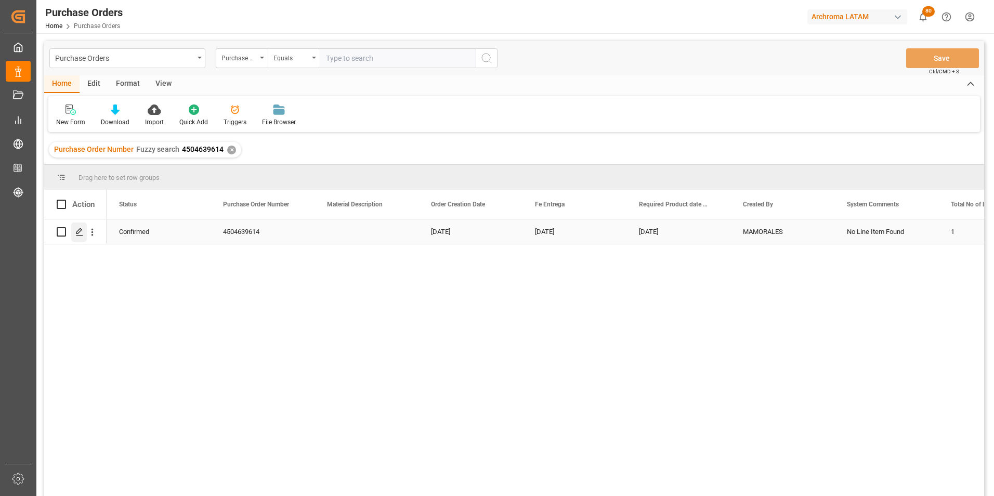
click at [80, 233] on icon "Press SPACE to select this row." at bounding box center [79, 232] width 8 height 8
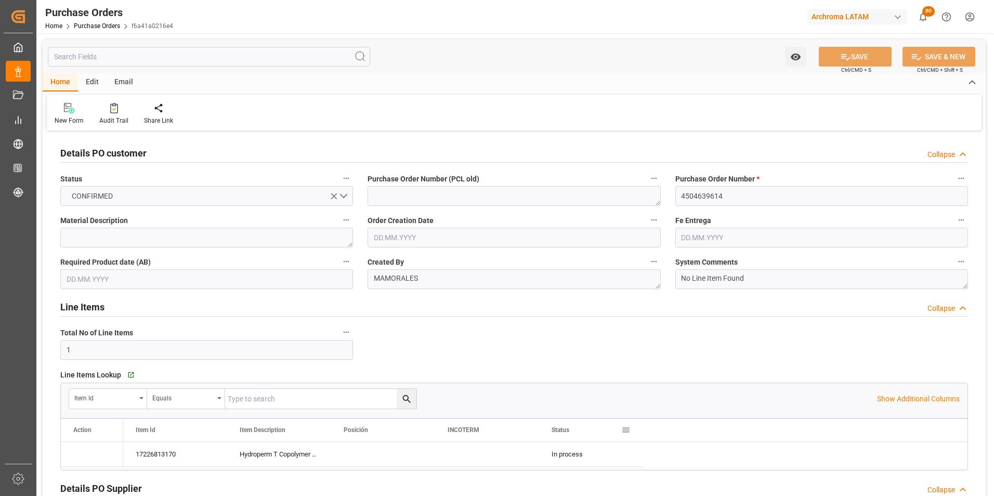
type input "04.07.2025"
type input "18.08.2025"
type input "[DATE]"
type input "06.09.2025"
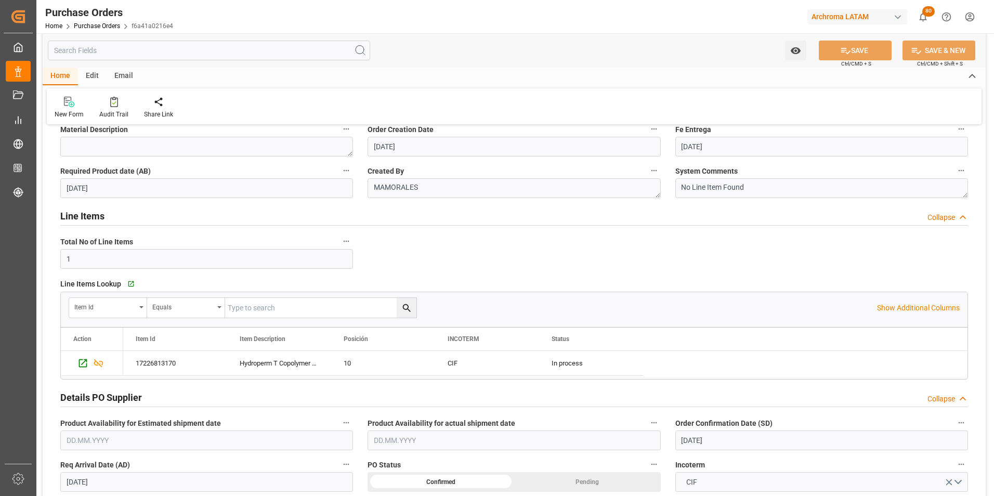
scroll to position [52, 0]
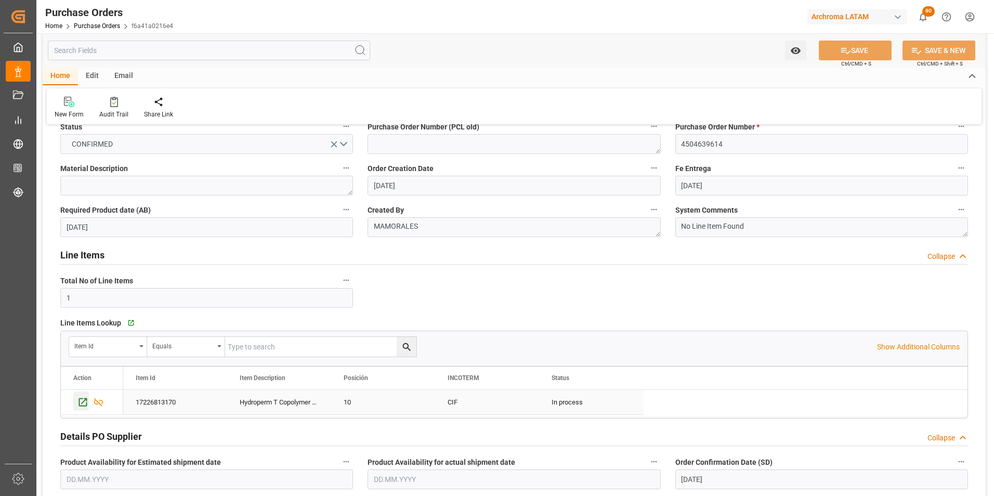
click at [85, 396] on div "Press SPACE to select this row." at bounding box center [81, 400] width 16 height 19
